Goal: Book appointment/travel/reservation

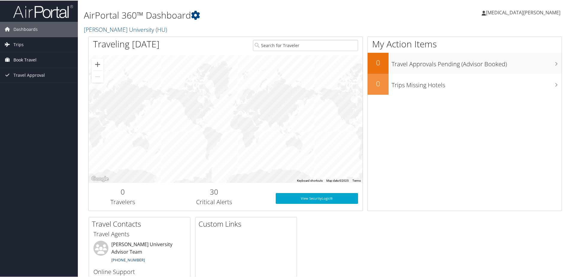
click at [38, 58] on link "Book Travel" at bounding box center [39, 59] width 78 height 15
click at [36, 86] on link "Book/Manage Online Trips" at bounding box center [39, 89] width 78 height 9
